Goal: Feedback & Contribution: Submit feedback/report problem

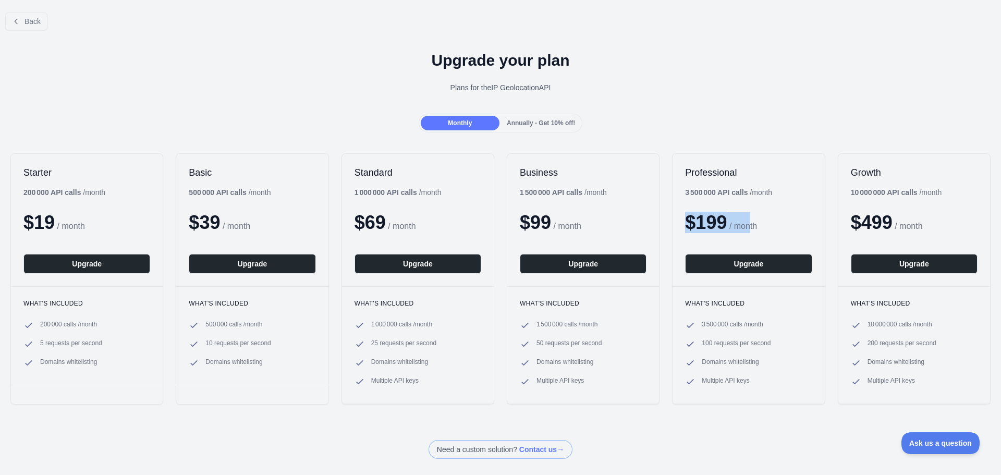
drag, startPoint x: 678, startPoint y: 222, endPoint x: 747, endPoint y: 222, distance: 68.8
click at [747, 222] on div "Professional 3 500 000 API calls / month $ 199 / month Upgrade" at bounding box center [749, 220] width 152 height 132
click at [750, 267] on button "Upgrade" at bounding box center [748, 264] width 127 height 20
click at [525, 128] on div "Annually - Get 10% off!" at bounding box center [541, 123] width 79 height 15
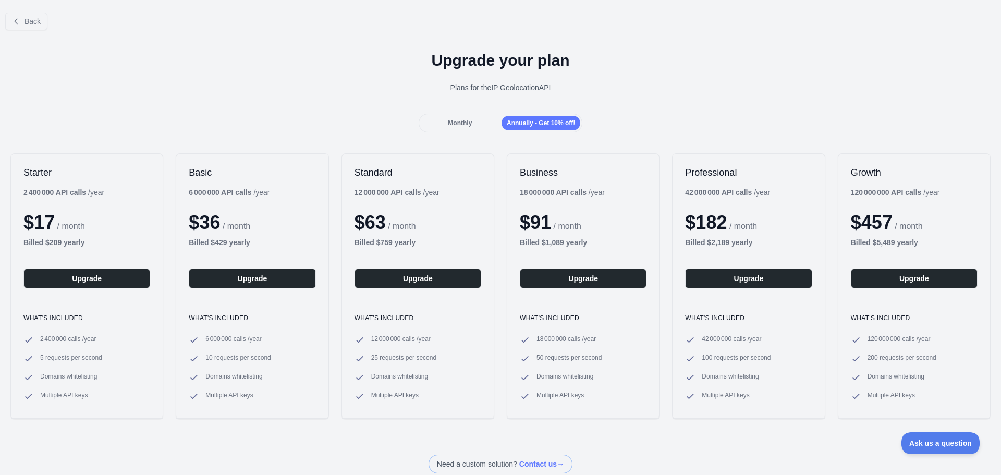
scroll to position [52, 0]
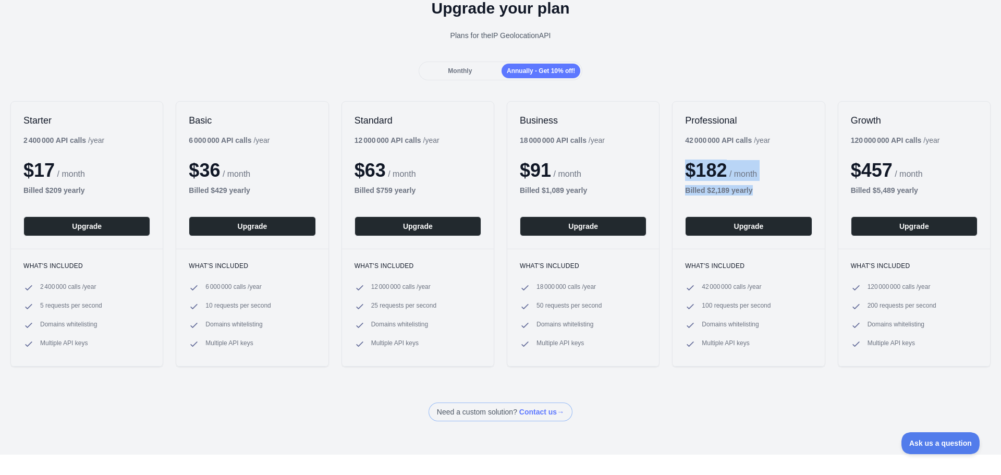
drag, startPoint x: 682, startPoint y: 174, endPoint x: 769, endPoint y: 187, distance: 88.0
click at [769, 187] on div "Professional 42 000 000 API calls / year $ 182 / month Billed $ 2,189 yearly Up…" at bounding box center [749, 175] width 152 height 147
click at [760, 189] on div "Billed $ 2,189 yearly" at bounding box center [748, 190] width 127 height 10
drag, startPoint x: 749, startPoint y: 191, endPoint x: 684, endPoint y: 176, distance: 66.4
click at [684, 176] on div "Professional 42 000 000 API calls / year $ 182 / month Billed $ 2,189 yearly Up…" at bounding box center [749, 175] width 152 height 147
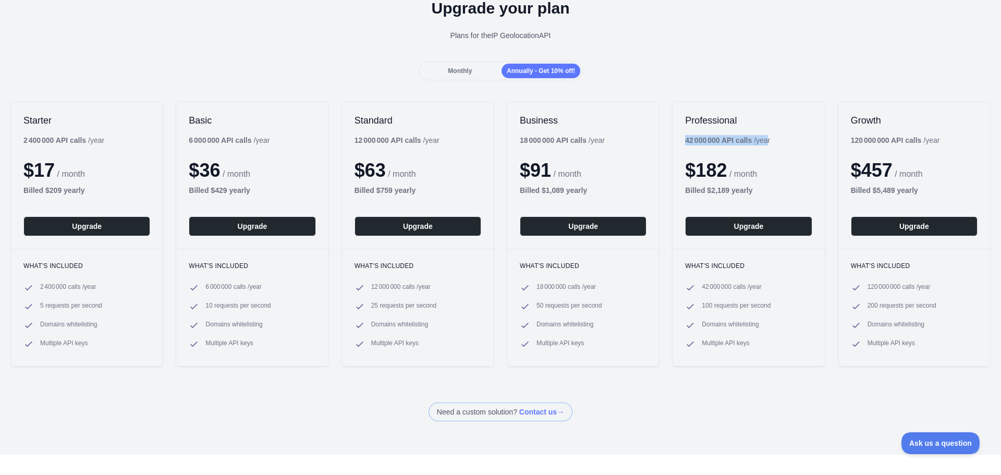
drag, startPoint x: 681, startPoint y: 140, endPoint x: 764, endPoint y: 139, distance: 82.9
click at [764, 139] on div "42 000 000 API calls / year" at bounding box center [727, 140] width 85 height 10
click at [459, 72] on span "Monthly" at bounding box center [460, 70] width 24 height 7
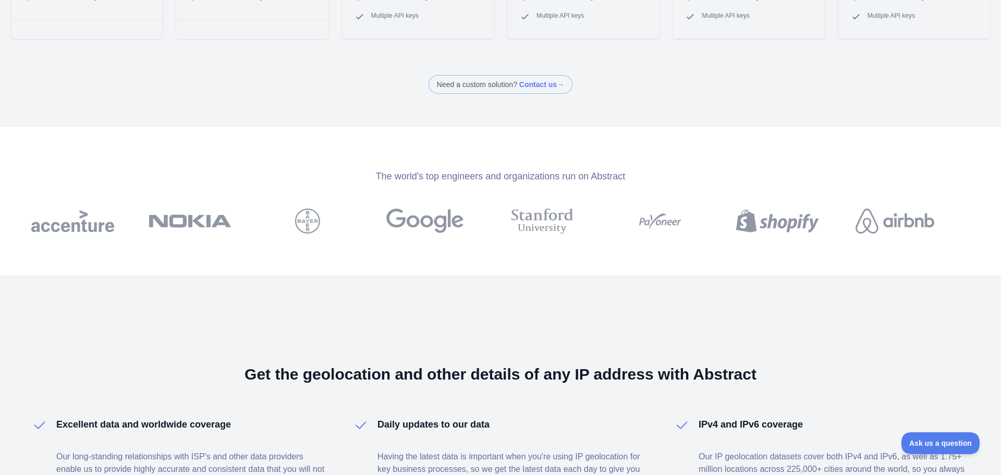
scroll to position [0, 0]
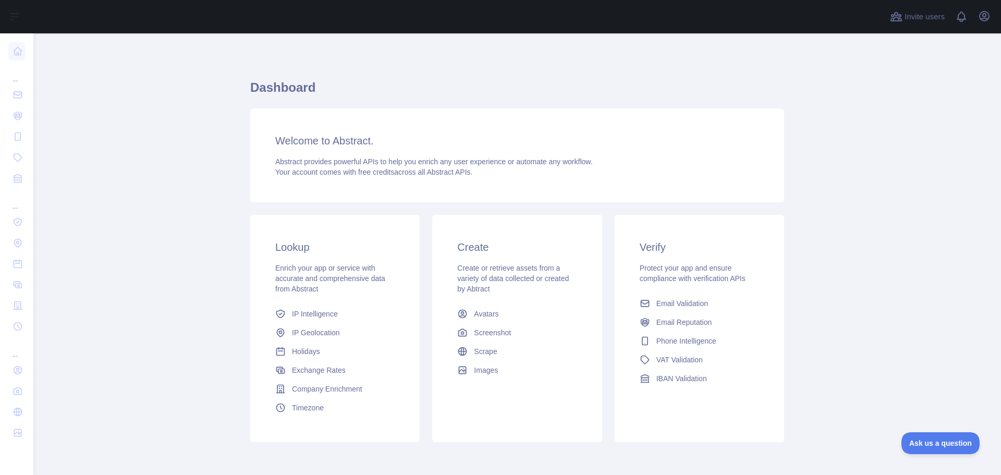
scroll to position [44, 0]
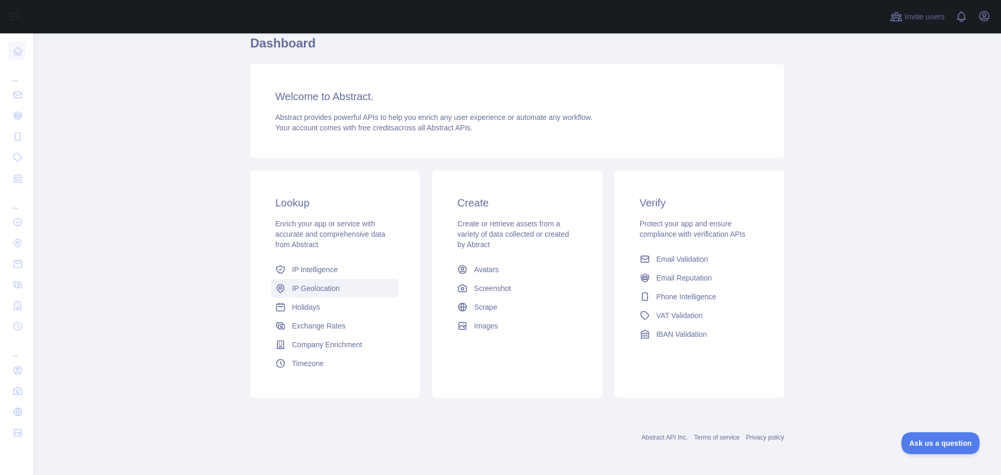
click at [313, 287] on span "IP Geolocation" at bounding box center [316, 288] width 48 height 10
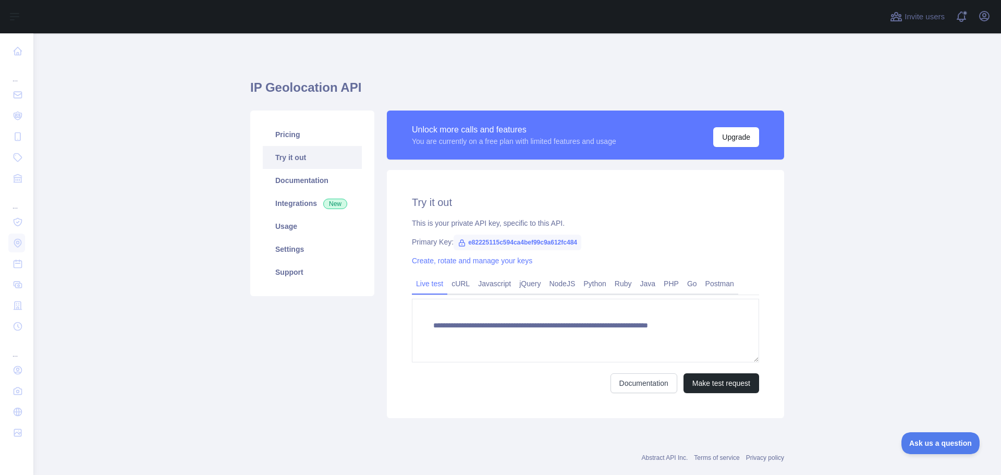
type textarea "**********"
click at [297, 132] on link "Pricing" at bounding box center [312, 134] width 99 height 23
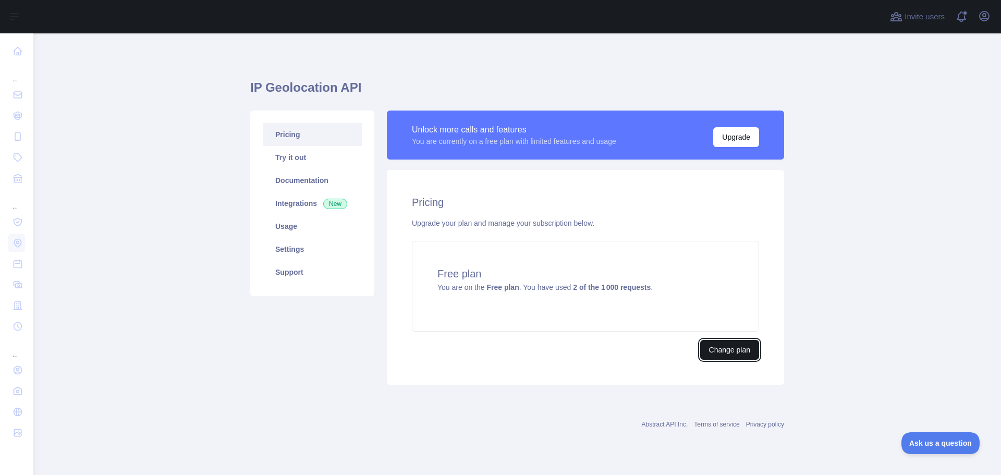
click at [738, 353] on button "Change plan" at bounding box center [729, 350] width 59 height 20
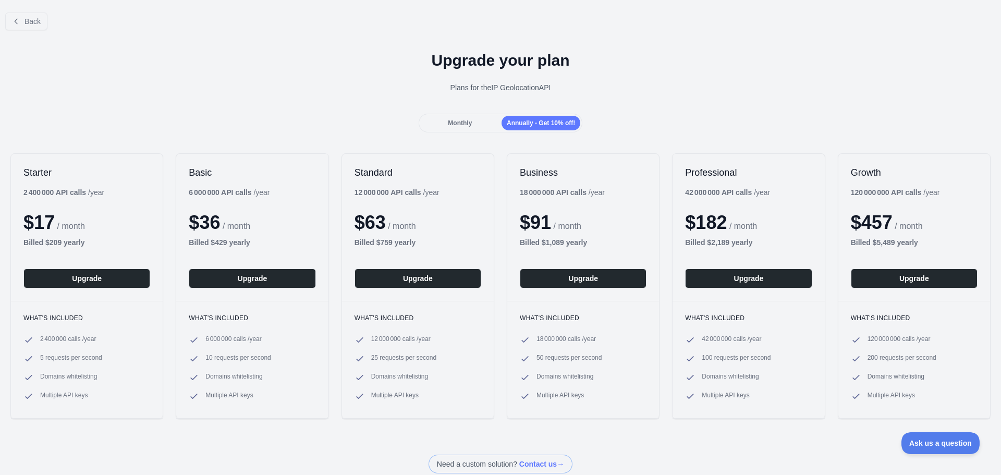
click at [485, 127] on div "Monthly" at bounding box center [460, 123] width 79 height 15
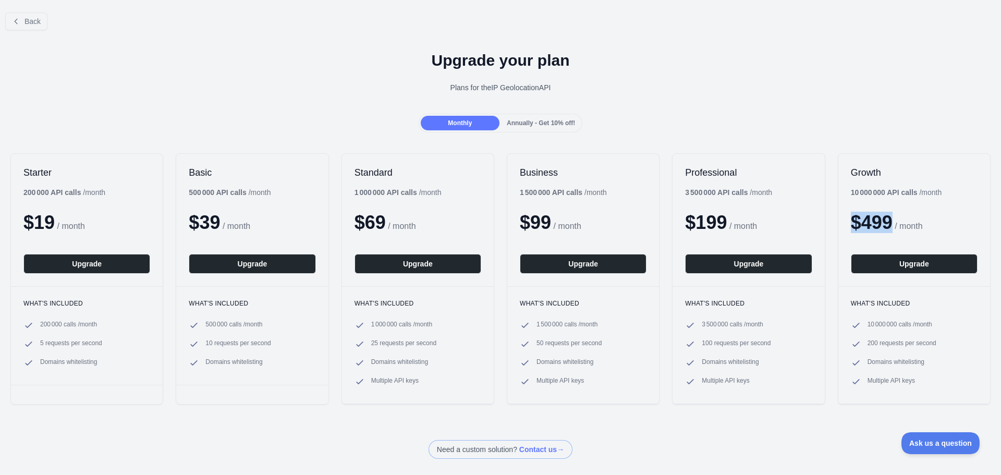
drag, startPoint x: 848, startPoint y: 226, endPoint x: 887, endPoint y: 226, distance: 38.6
click at [887, 226] on span "$ 499" at bounding box center [872, 222] width 42 height 21
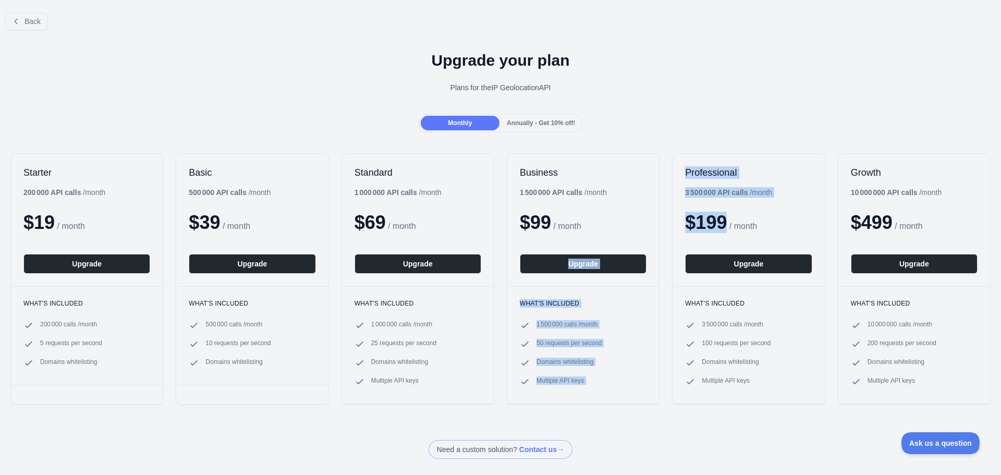
drag, startPoint x: 715, startPoint y: 215, endPoint x: 644, endPoint y: 213, distance: 70.9
click at [644, 213] on div "Starter 200 000 API calls / month $ 19 / month Upgrade What's included 200 000 …" at bounding box center [500, 279] width 1001 height 272
click at [677, 220] on div "Professional 3 500 000 API calls / month $ 199 / month Upgrade" at bounding box center [749, 220] width 152 height 132
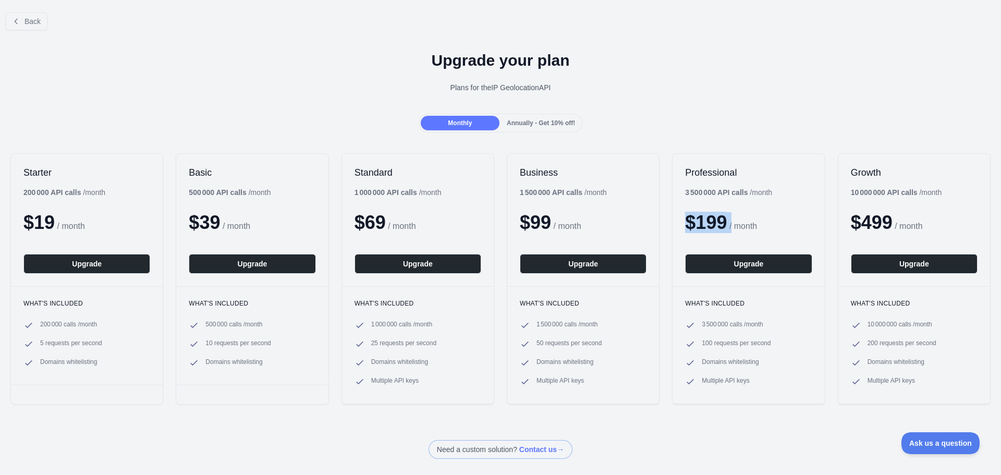
drag, startPoint x: 672, startPoint y: 222, endPoint x: 729, endPoint y: 227, distance: 57.1
click at [729, 227] on div "Professional 3 500 000 API calls / month $ 199 / month Upgrade" at bounding box center [749, 220] width 152 height 132
click at [729, 227] on span "/ month" at bounding box center [743, 226] width 28 height 9
drag, startPoint x: 720, startPoint y: 224, endPoint x: 675, endPoint y: 223, distance: 45.4
click at [675, 223] on div "Professional 3 500 000 API calls / month $ 199 / month Upgrade" at bounding box center [749, 220] width 152 height 132
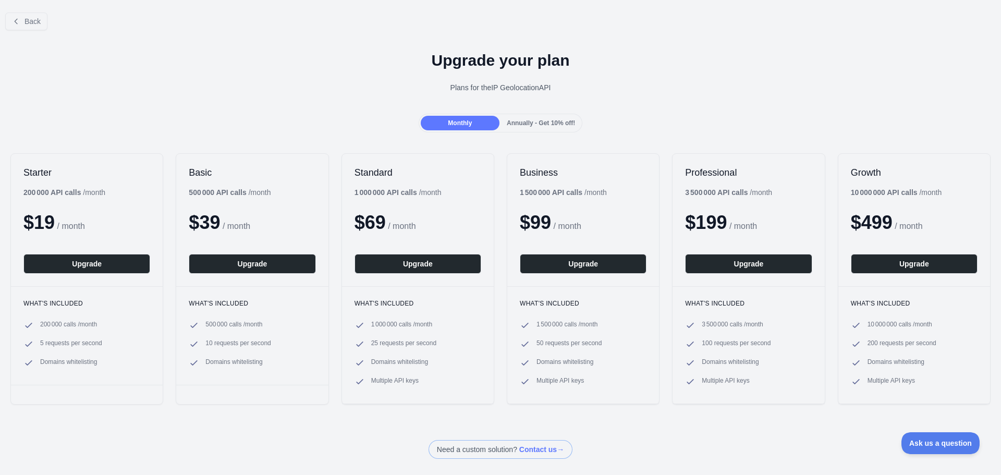
click at [723, 220] on div "$ 199 / month" at bounding box center [748, 222] width 127 height 21
drag, startPoint x: 721, startPoint y: 222, endPoint x: 683, endPoint y: 222, distance: 38.1
click at [685, 222] on span "$ 199" at bounding box center [706, 222] width 42 height 21
click at [716, 221] on span "$ 199" at bounding box center [706, 222] width 42 height 21
drag, startPoint x: 719, startPoint y: 221, endPoint x: 694, endPoint y: 222, distance: 24.5
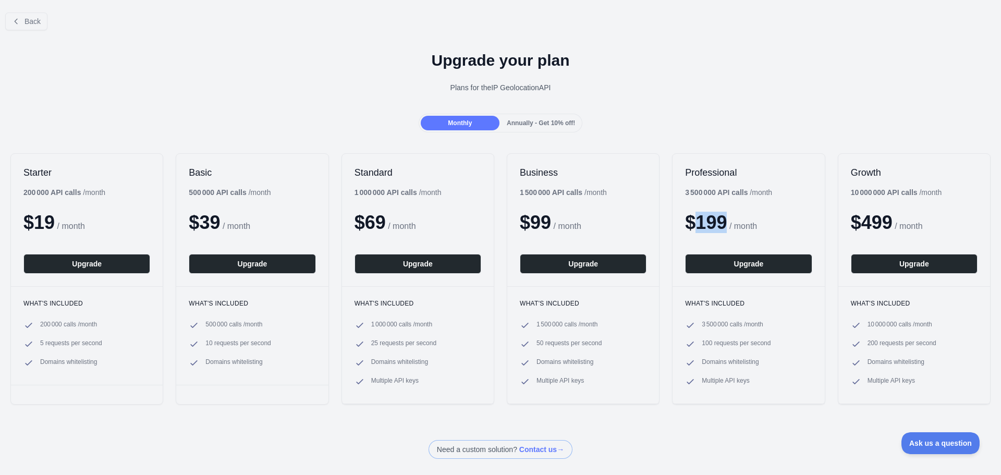
click at [694, 222] on span "$ 199" at bounding box center [706, 222] width 42 height 21
click at [727, 221] on div "$ 199 / month" at bounding box center [748, 222] width 127 height 21
drag, startPoint x: 719, startPoint y: 223, endPoint x: 692, endPoint y: 226, distance: 27.3
click at [692, 226] on span "$ 199" at bounding box center [706, 222] width 42 height 21
click at [719, 226] on span "$ 199" at bounding box center [706, 222] width 42 height 21
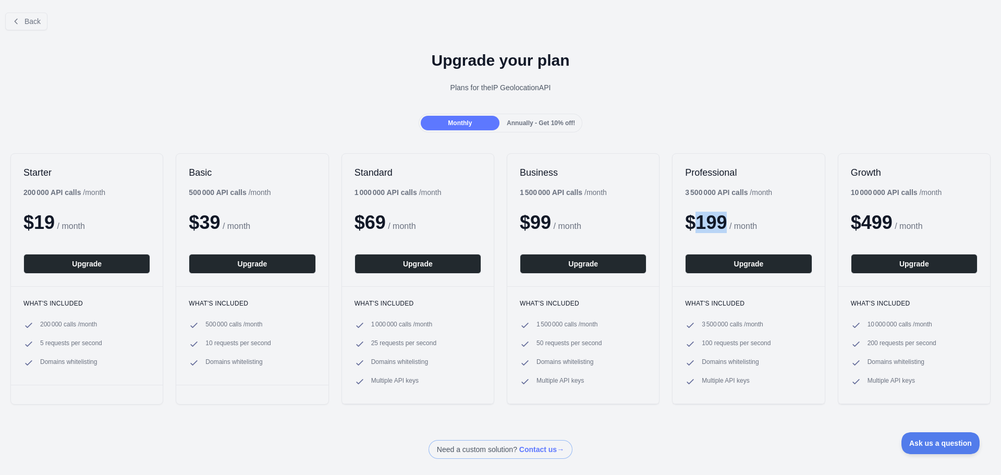
click at [721, 226] on span "$ 199" at bounding box center [706, 222] width 42 height 21
drag, startPoint x: 721, startPoint y: 226, endPoint x: 693, endPoint y: 226, distance: 27.6
click at [693, 226] on span "$ 199" at bounding box center [706, 222] width 42 height 21
click at [732, 226] on span "/ month" at bounding box center [743, 226] width 28 height 9
drag, startPoint x: 722, startPoint y: 226, endPoint x: 694, endPoint y: 225, distance: 27.6
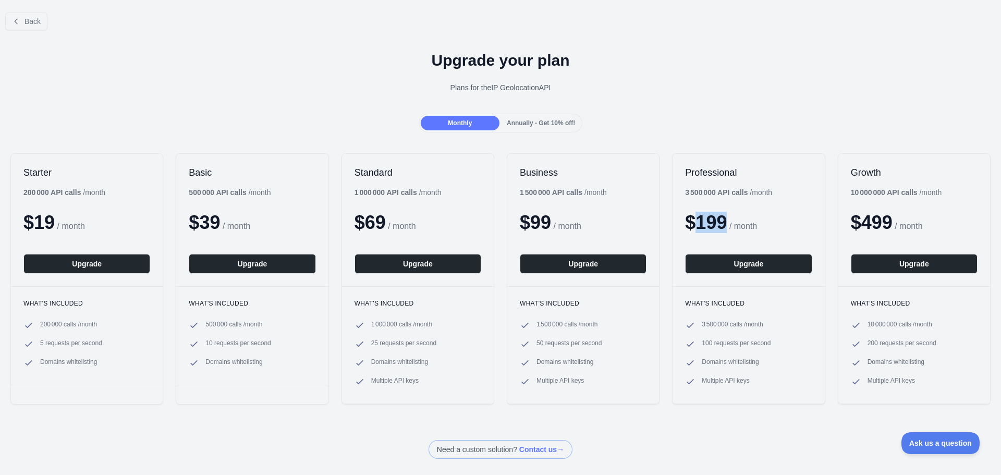
click at [694, 225] on span "$ 199" at bounding box center [706, 222] width 42 height 21
click at [718, 225] on span "$ 199" at bounding box center [706, 222] width 42 height 21
drag, startPoint x: 723, startPoint y: 224, endPoint x: 691, endPoint y: 224, distance: 32.3
click at [691, 224] on div "$ 199 / month" at bounding box center [748, 222] width 127 height 21
drag, startPoint x: 857, startPoint y: 226, endPoint x: 886, endPoint y: 220, distance: 29.9
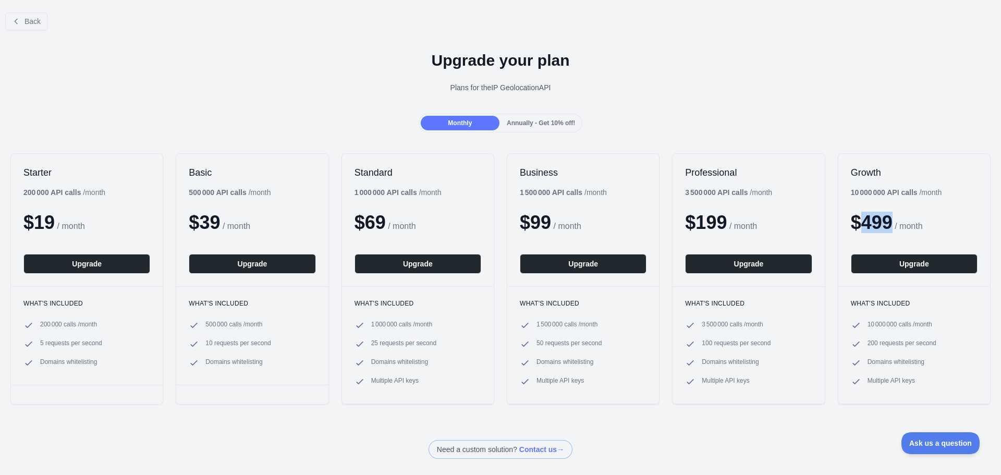
click at [886, 220] on span "$ 499" at bounding box center [872, 222] width 42 height 21
click at [853, 217] on span "$ 499" at bounding box center [872, 222] width 42 height 21
drag, startPoint x: 862, startPoint y: 225, endPoint x: 885, endPoint y: 224, distance: 22.4
click at [885, 224] on span "$ 499" at bounding box center [872, 222] width 42 height 21
click at [886, 224] on span "$ 499" at bounding box center [872, 222] width 42 height 21
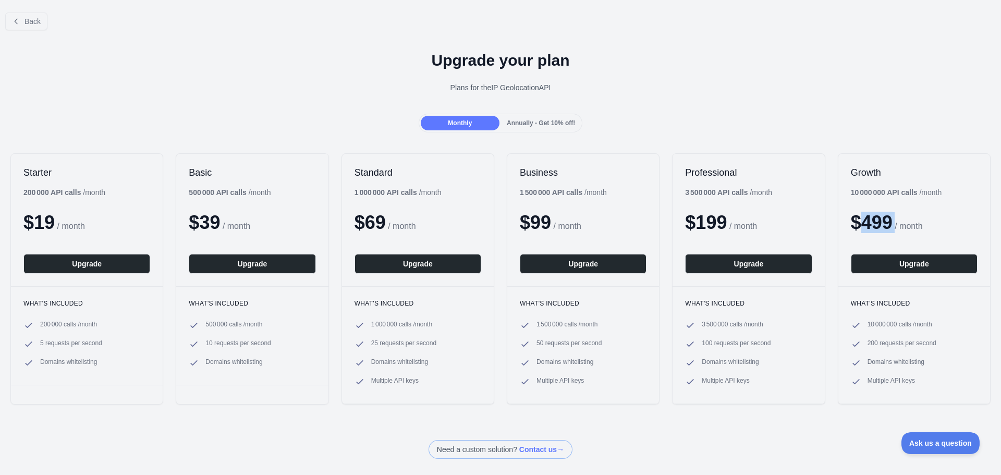
drag, startPoint x: 887, startPoint y: 223, endPoint x: 857, endPoint y: 222, distance: 30.3
click at [857, 222] on span "$ 499" at bounding box center [872, 222] width 42 height 21
click at [890, 224] on div "$ 499 / month" at bounding box center [914, 222] width 127 height 21
drag, startPoint x: 886, startPoint y: 224, endPoint x: 860, endPoint y: 224, distance: 26.6
click at [860, 224] on span "$ 499" at bounding box center [872, 222] width 42 height 21
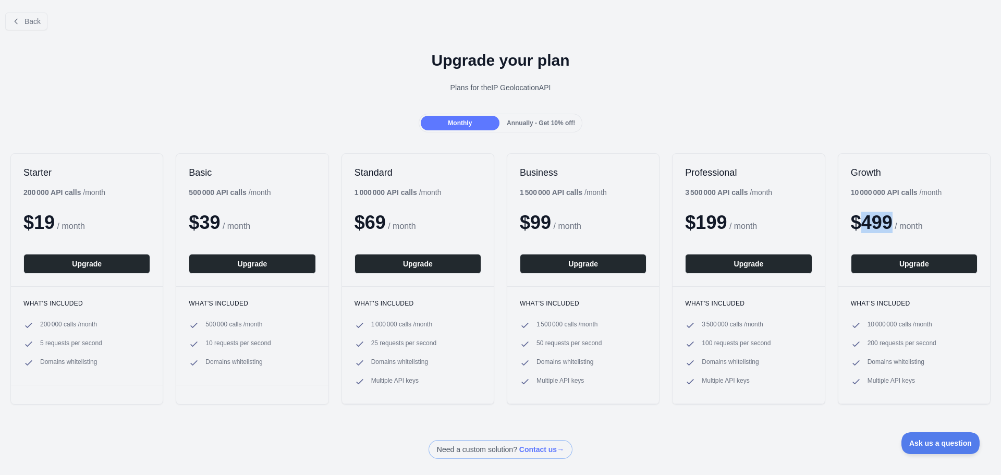
click at [875, 224] on span "$ 499" at bounding box center [872, 222] width 42 height 21
drag, startPoint x: 886, startPoint y: 223, endPoint x: 852, endPoint y: 226, distance: 34.5
click at [852, 226] on span "$ 499" at bounding box center [872, 222] width 42 height 21
click at [890, 225] on div "$ 499 / month" at bounding box center [914, 222] width 127 height 21
drag, startPoint x: 887, startPoint y: 225, endPoint x: 858, endPoint y: 226, distance: 29.8
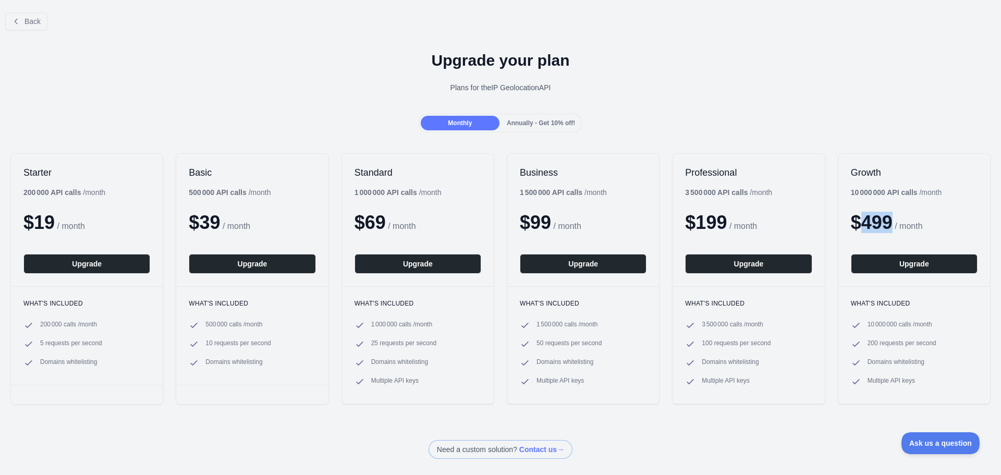
click at [858, 226] on span "$ 499" at bounding box center [872, 222] width 42 height 21
drag, startPoint x: 561, startPoint y: 381, endPoint x: 519, endPoint y: 320, distance: 73.8
click at [519, 320] on div "What's included 1 500 000 calls / month 50 requests per second Domains whitelis…" at bounding box center [583, 344] width 152 height 117
drag, startPoint x: 727, startPoint y: 374, endPoint x: 682, endPoint y: 324, distance: 66.8
click at [685, 324] on ul "3 500 000 calls / month 100 requests per second Domains whitelisting Multiple A…" at bounding box center [748, 353] width 127 height 67
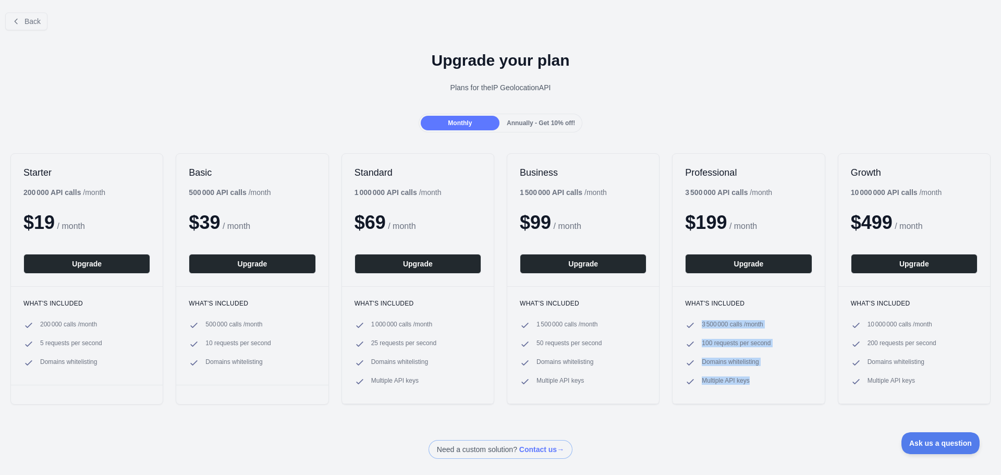
click at [746, 373] on ul "3 500 000 calls / month 100 requests per second Domains whitelisting Multiple A…" at bounding box center [748, 353] width 127 height 67
drag, startPoint x: 752, startPoint y: 377, endPoint x: 697, endPoint y: 308, distance: 88.7
click at [697, 308] on div "What's included 3 500 000 calls / month 100 requests per second Domains whiteli…" at bounding box center [749, 344] width 152 height 117
click at [750, 372] on ul "3 500 000 calls / month 100 requests per second Domains whitelisting Multiple A…" at bounding box center [748, 353] width 127 height 67
drag, startPoint x: 764, startPoint y: 374, endPoint x: 689, endPoint y: 309, distance: 99.4
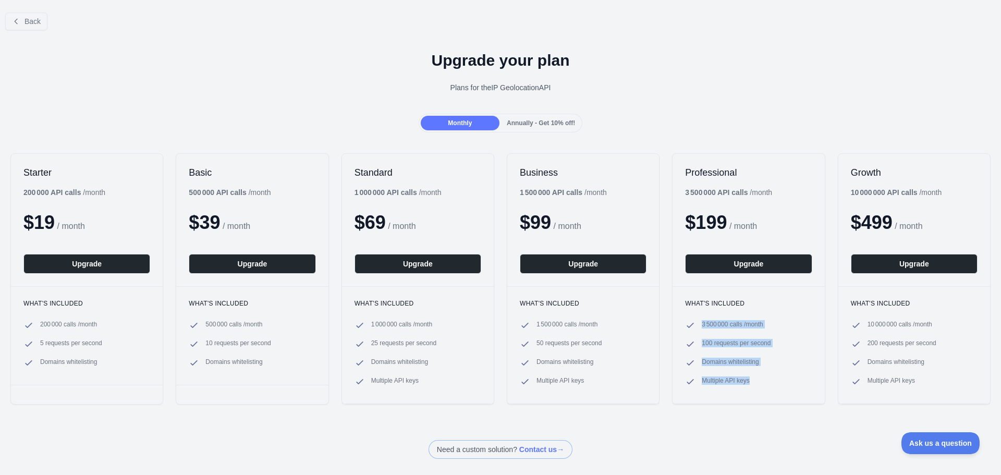
click at [689, 309] on div "What's included 3 500 000 calls / month 100 requests per second Domains whiteli…" at bounding box center [749, 344] width 152 height 117
click at [748, 371] on ul "3 500 000 calls / month 100 requests per second Domains whitelisting Multiple A…" at bounding box center [748, 353] width 127 height 67
drag, startPoint x: 753, startPoint y: 380, endPoint x: 683, endPoint y: 313, distance: 97.0
click at [683, 313] on div "What's included 3 500 000 calls / month 100 requests per second Domains whiteli…" at bounding box center [749, 344] width 152 height 117
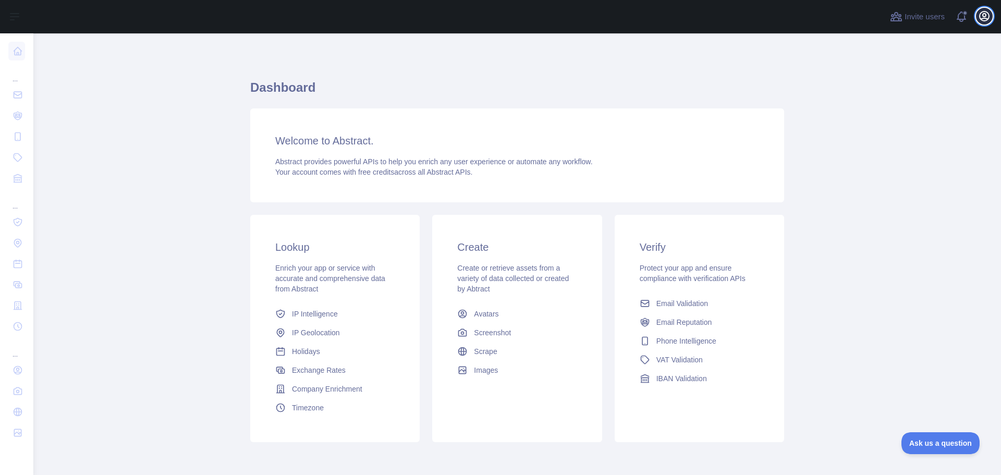
click at [988, 17] on icon "button" at bounding box center [984, 16] width 13 height 13
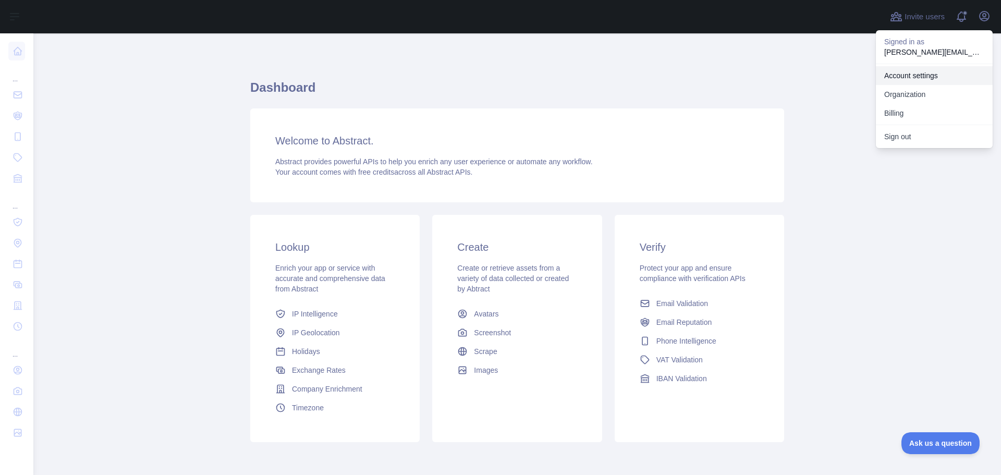
click at [919, 77] on link "Account settings" at bounding box center [934, 75] width 117 height 19
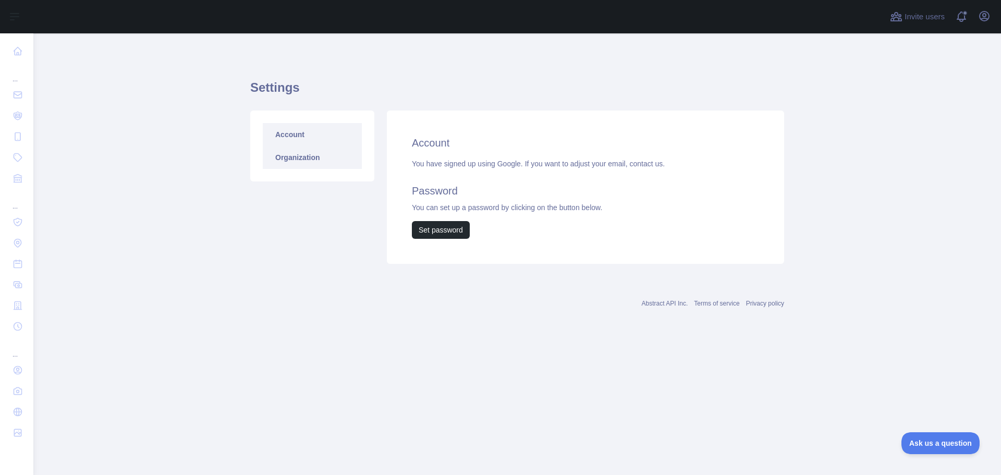
click at [314, 162] on link "Organization" at bounding box center [312, 157] width 99 height 23
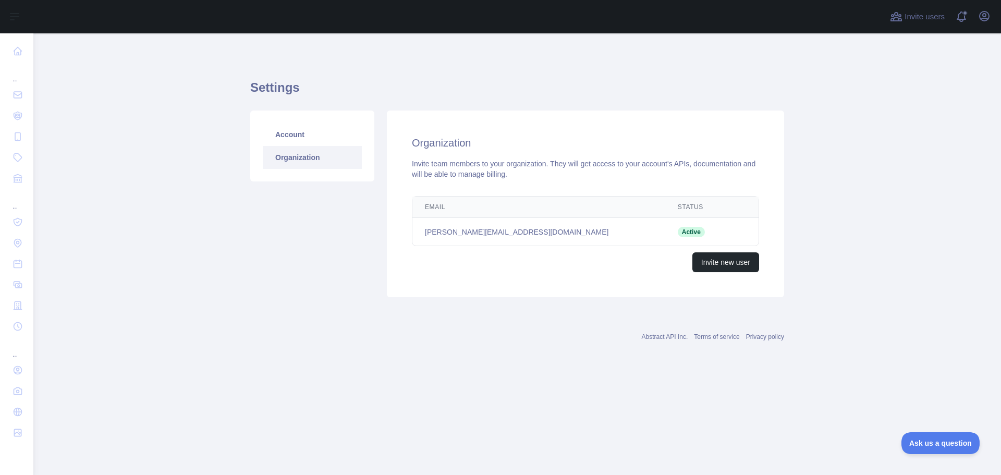
click at [504, 231] on td "[PERSON_NAME][EMAIL_ADDRESS][DOMAIN_NAME]" at bounding box center [538, 232] width 253 height 28
drag, startPoint x: 503, startPoint y: 231, endPoint x: 434, endPoint y: 229, distance: 69.4
click at [434, 229] on td "[PERSON_NAME][EMAIL_ADDRESS][DOMAIN_NAME]" at bounding box center [538, 232] width 253 height 28
click at [304, 154] on link "Organization" at bounding box center [312, 157] width 99 height 23
click at [299, 135] on link "Account" at bounding box center [312, 134] width 99 height 23
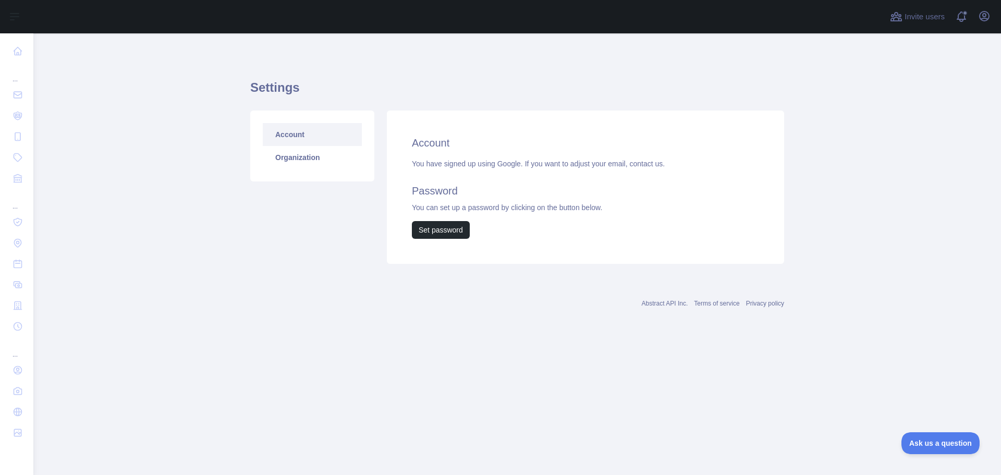
click at [329, 172] on div "Account Organization" at bounding box center [312, 146] width 124 height 71
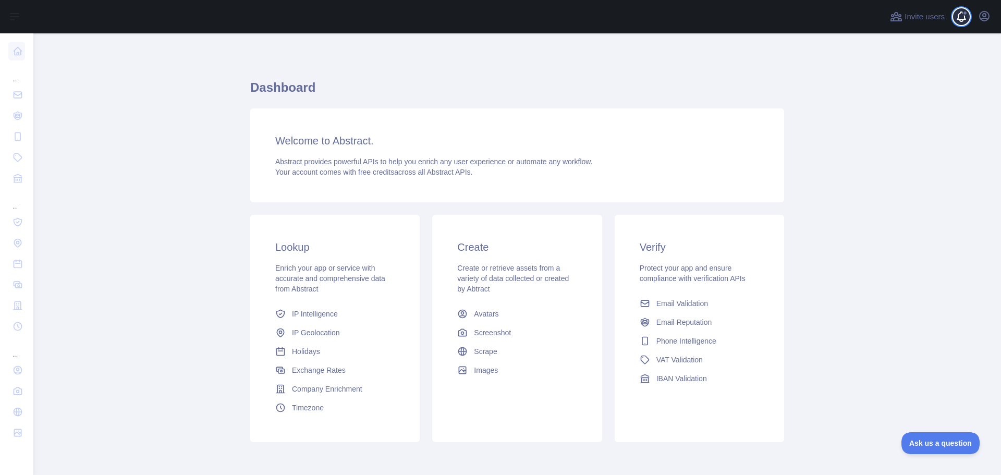
click at [959, 17] on span at bounding box center [965, 16] width 21 height 33
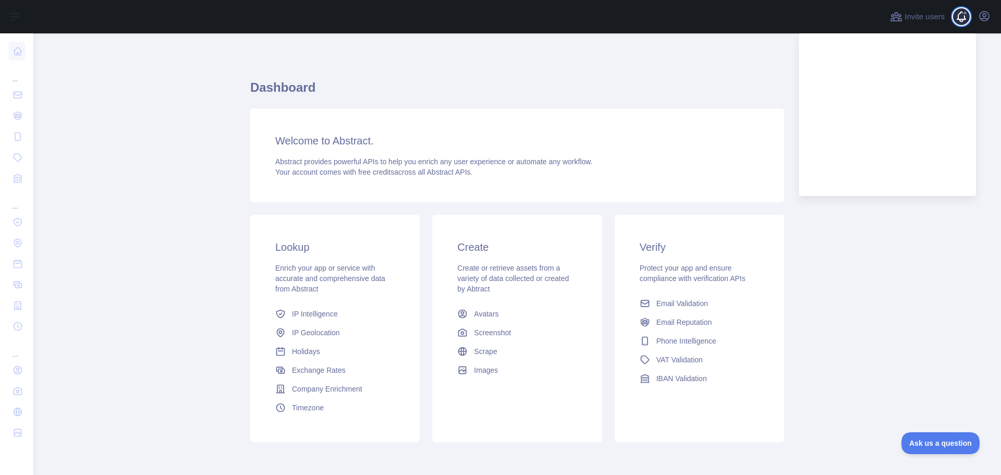
click at [959, 17] on span at bounding box center [965, 16] width 21 height 33
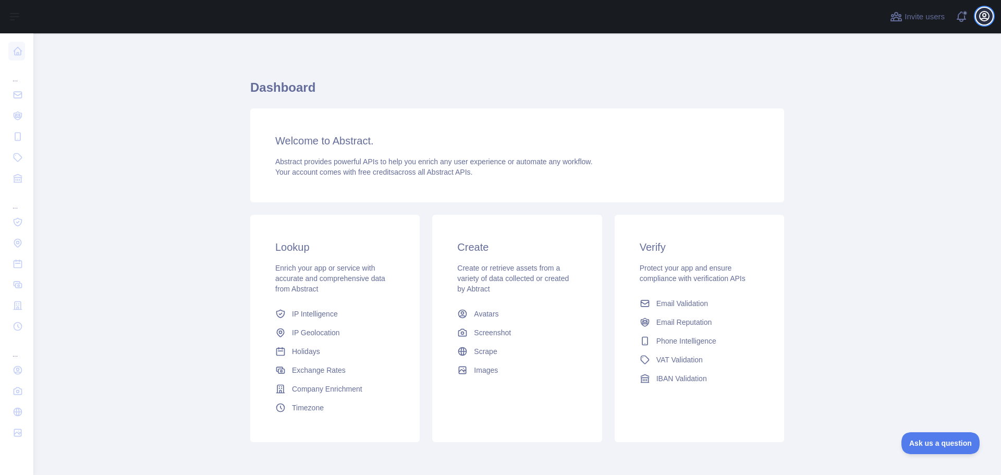
click at [979, 15] on icon "button" at bounding box center [984, 16] width 13 height 13
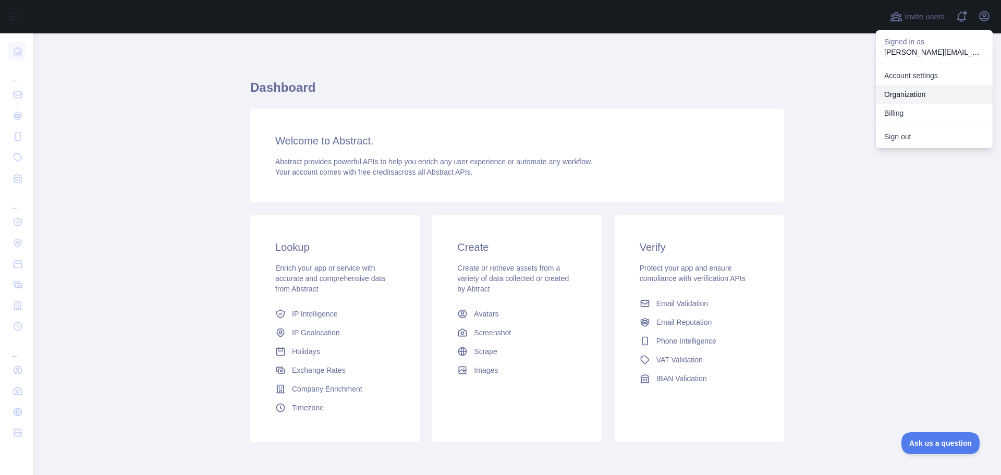
click at [919, 97] on link "Organization" at bounding box center [934, 94] width 117 height 19
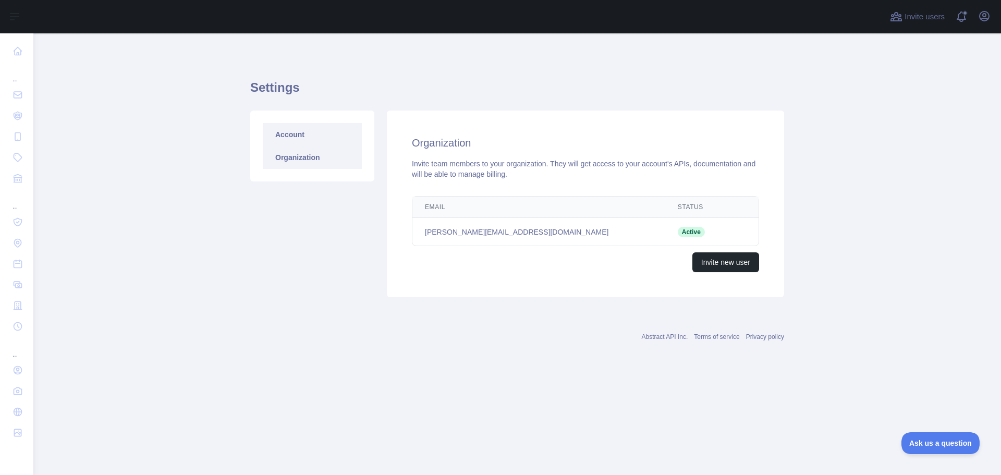
click at [300, 141] on link "Account" at bounding box center [312, 134] width 99 height 23
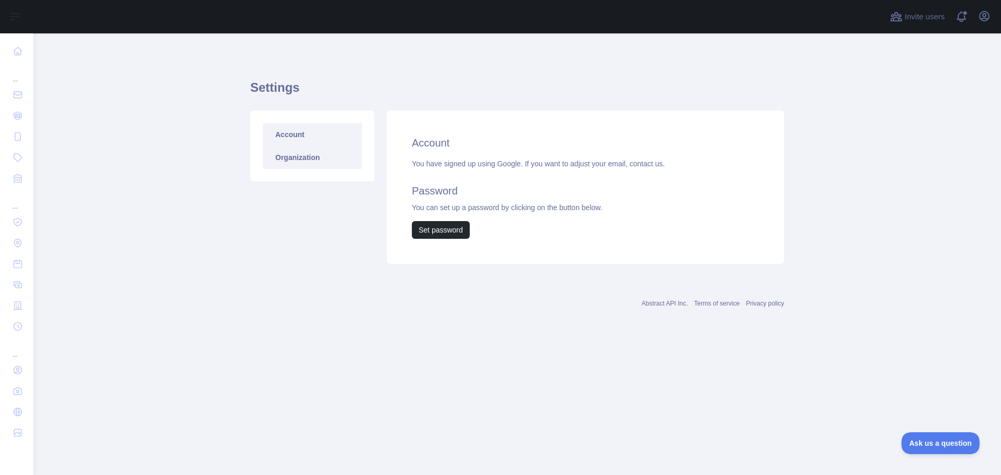
click at [308, 156] on link "Organization" at bounding box center [312, 157] width 99 height 23
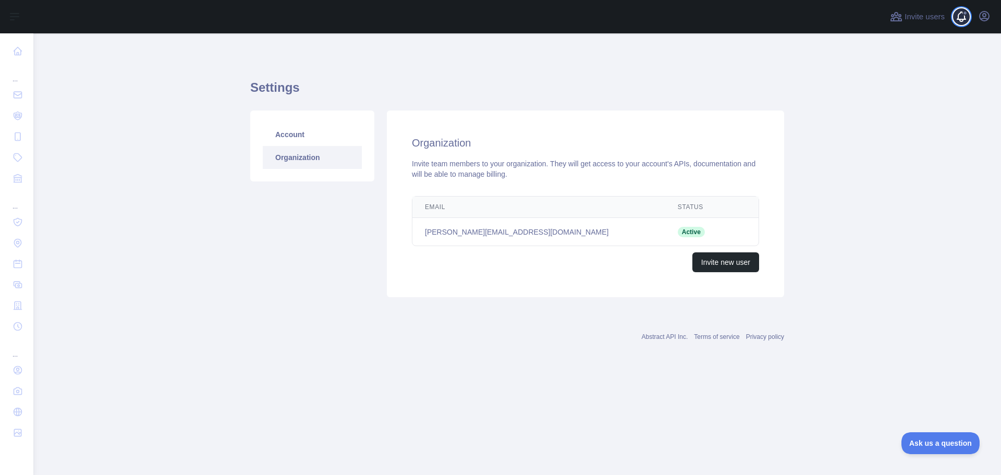
click at [966, 15] on span at bounding box center [964, 12] width 5 height 5
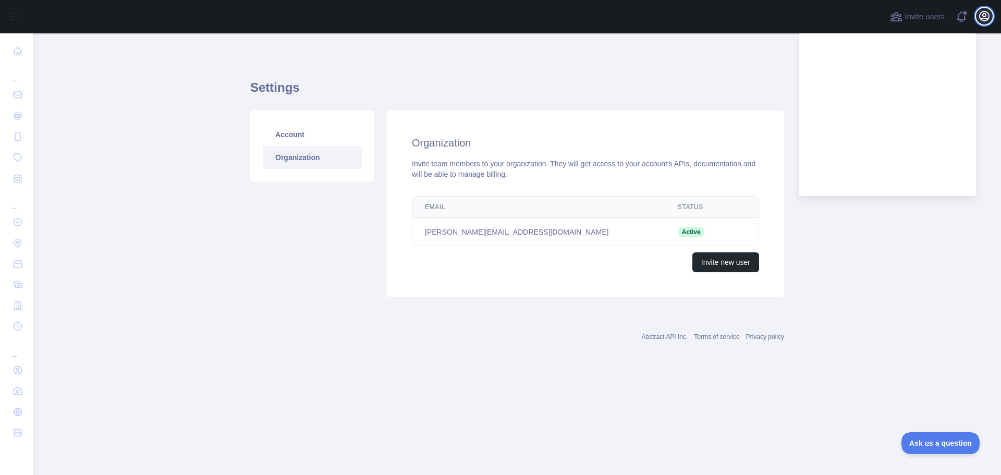
click at [986, 17] on icon "button" at bounding box center [984, 16] width 13 height 13
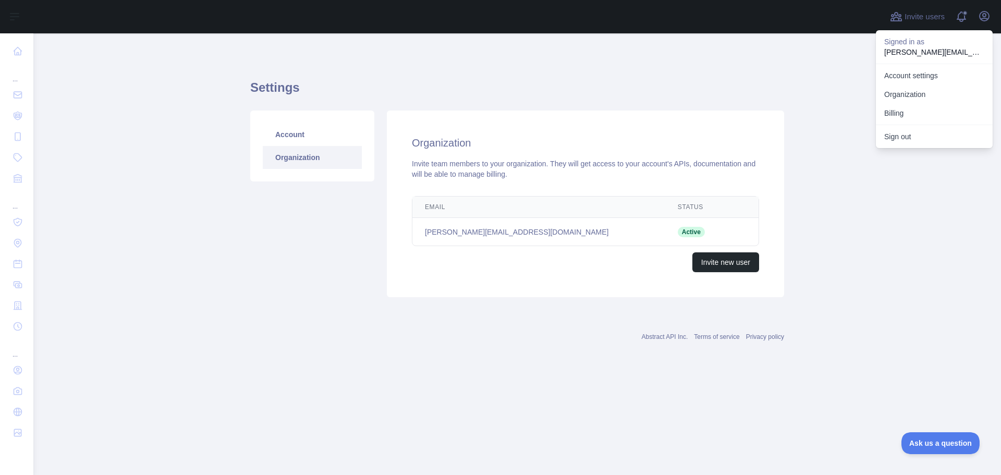
click at [739, 62] on div "Settings Account Organization Organization Invite team members to your organiza…" at bounding box center [517, 184] width 534 height 253
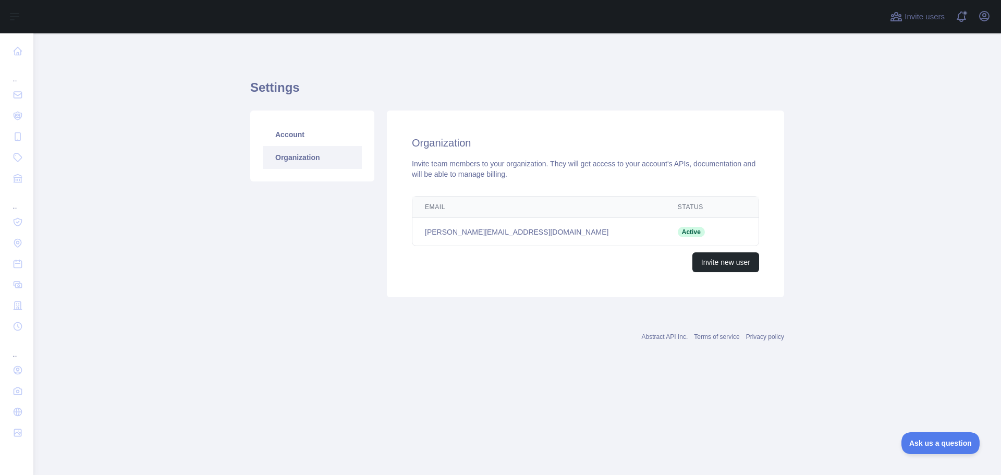
click at [954, 158] on main "Settings Account Organization Organization Invite team members to your organiza…" at bounding box center [517, 254] width 968 height 442
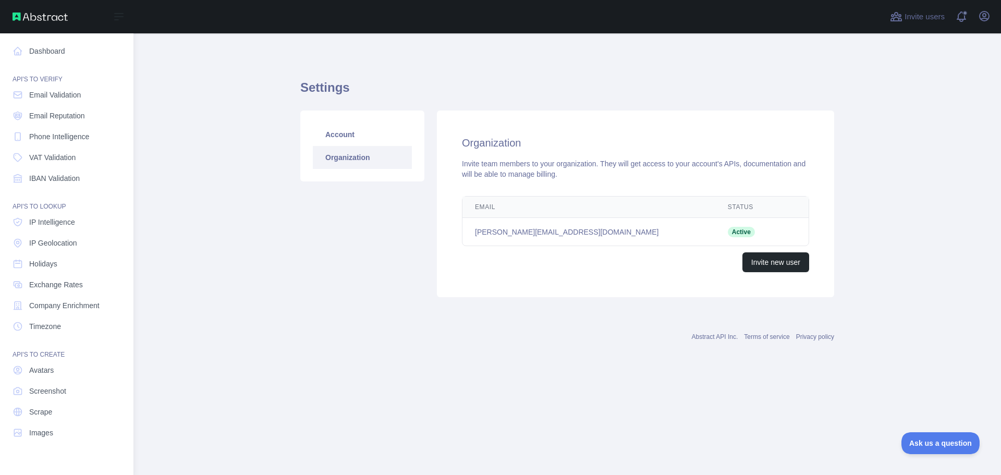
click at [5, 21] on div "Open sidebar" at bounding box center [66, 16] width 133 height 33
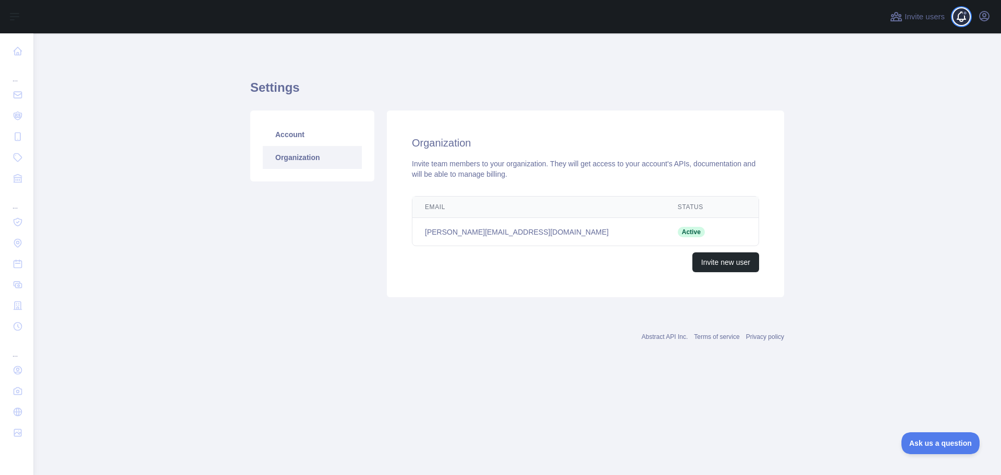
click at [967, 18] on span at bounding box center [965, 16] width 21 height 33
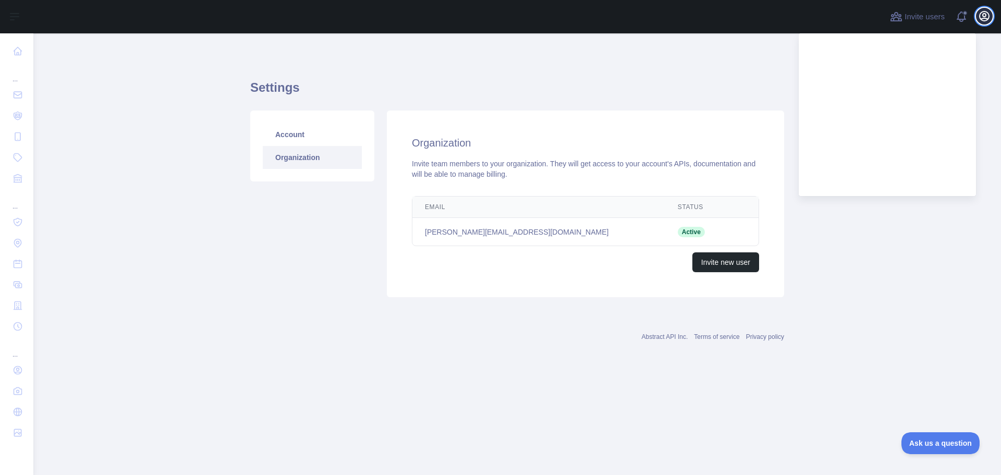
click at [984, 18] on icon "button" at bounding box center [984, 15] width 9 height 9
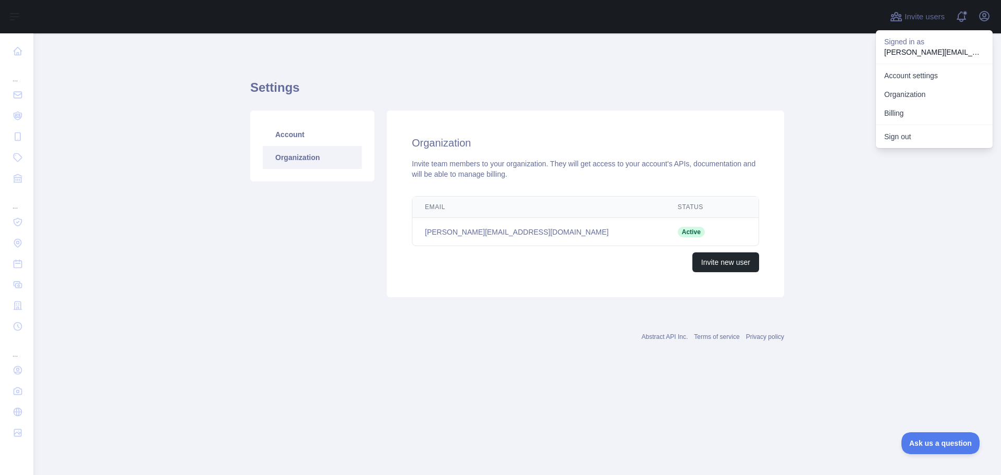
click at [840, 168] on main "Settings Account Organization Organization Invite team members to your organiza…" at bounding box center [517, 254] width 968 height 442
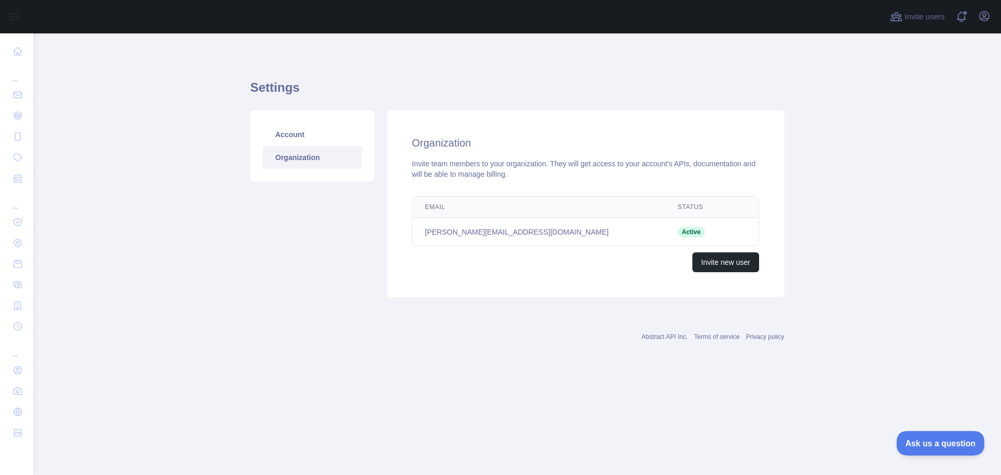
click at [924, 442] on span "Ask us a question" at bounding box center [935, 441] width 78 height 7
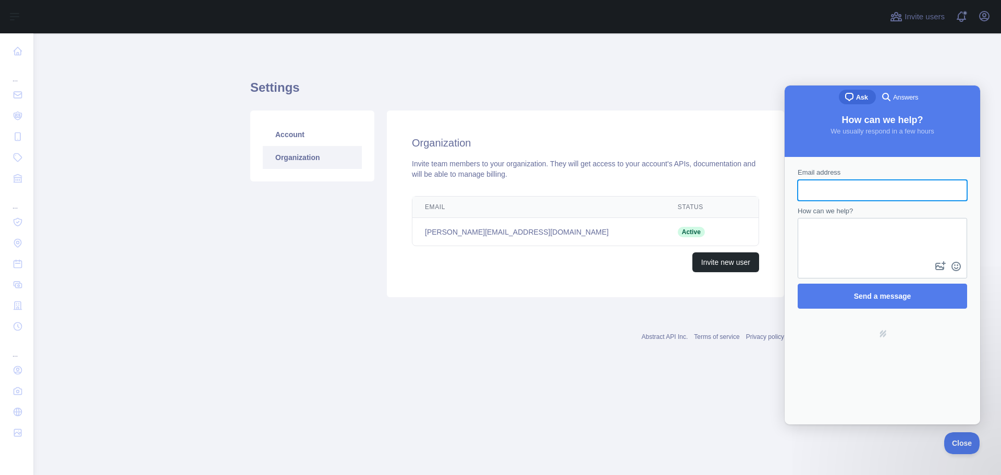
click at [849, 229] on textarea "How can we help?" at bounding box center [882, 239] width 167 height 40
click at [858, 184] on input "Email address" at bounding box center [882, 190] width 153 height 19
type input "**********"
click at [841, 231] on textarea "How can we help?" at bounding box center [882, 239] width 167 height 40
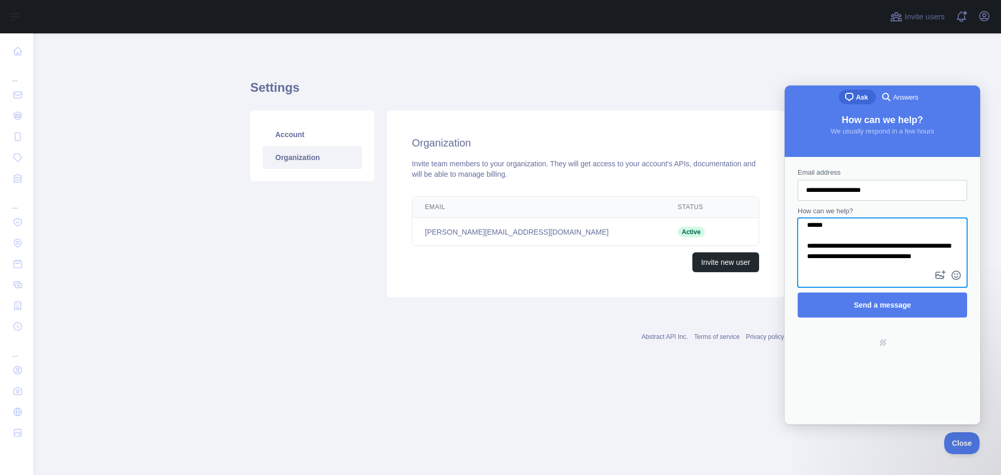
scroll to position [7, 0]
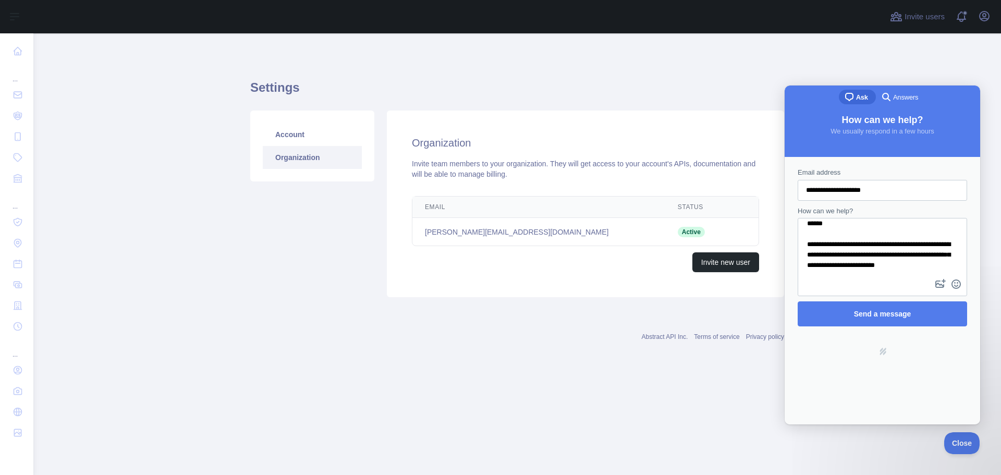
click at [917, 270] on textarea "**********" at bounding box center [882, 248] width 167 height 58
click at [935, 266] on textarea "**********" at bounding box center [882, 248] width 167 height 58
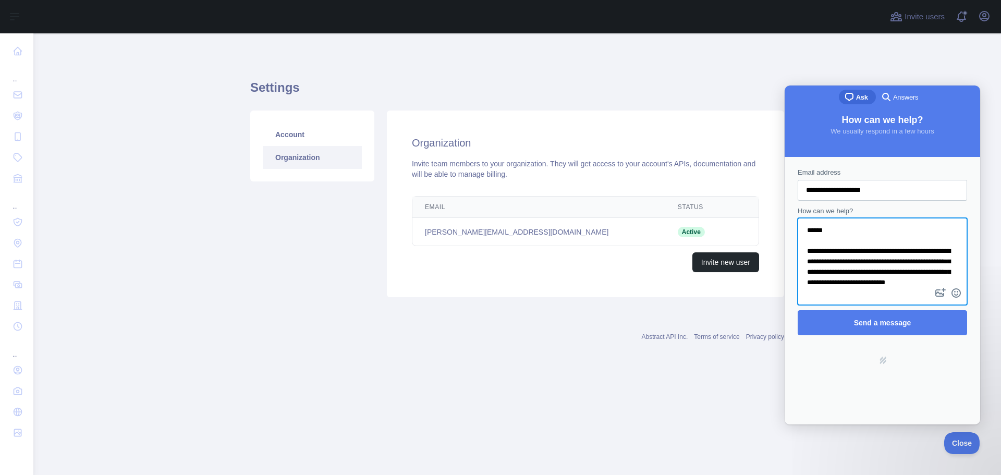
scroll to position [19, 0]
type textarea "**********"
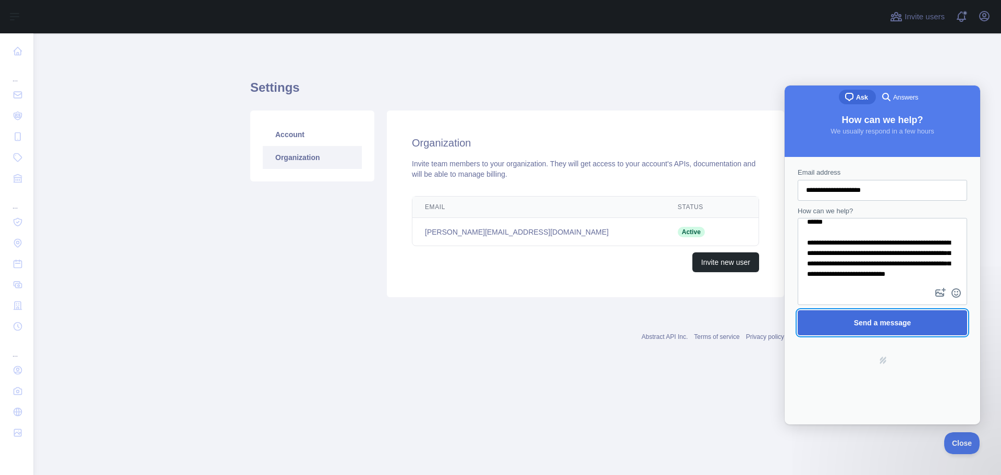
click at [902, 321] on span "Send a message" at bounding box center [882, 323] width 57 height 8
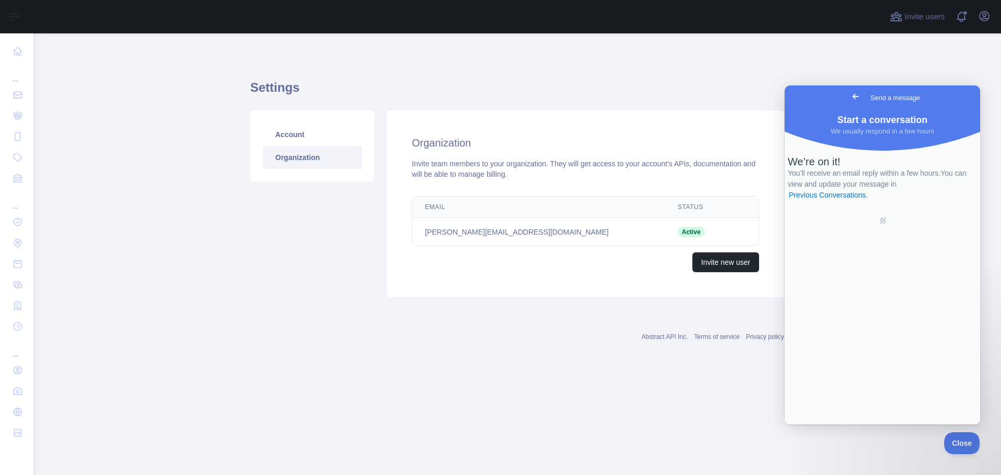
click at [481, 378] on main "Settings Account Organization Organization Invite team members to your organiza…" at bounding box center [517, 254] width 968 height 442
